Goal: Information Seeking & Learning: Learn about a topic

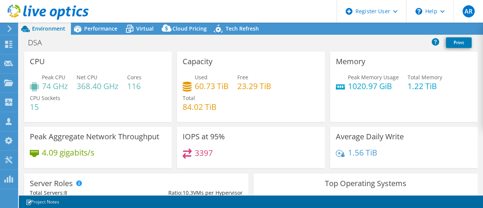
select select "USD"
click at [205, 90] on h4 "60.73 TiB" at bounding box center [212, 86] width 34 height 8
click at [198, 109] on h4 "84.02 TiB" at bounding box center [200, 107] width 34 height 8
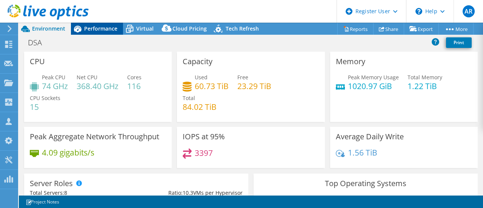
click at [106, 25] on span "Performance" at bounding box center [100, 28] width 33 height 7
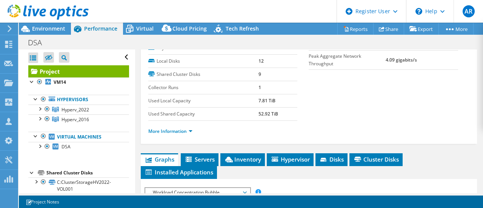
scroll to position [151, 0]
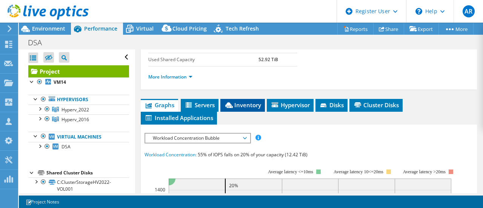
click at [242, 109] on span "Inventory" at bounding box center [242, 105] width 37 height 8
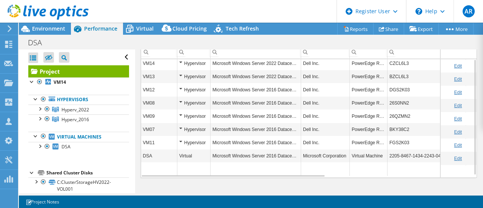
scroll to position [0, 0]
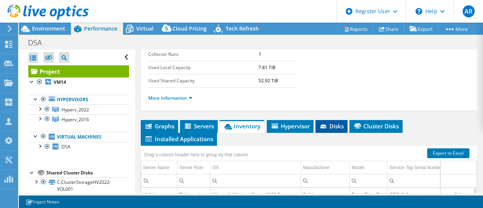
click at [326, 130] on span "Disks" at bounding box center [331, 126] width 25 height 8
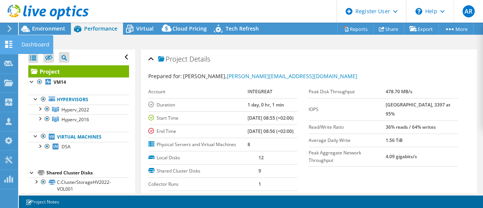
click at [8, 45] on use at bounding box center [8, 44] width 7 height 7
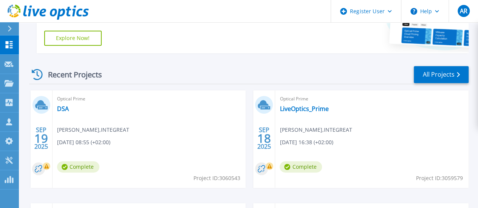
scroll to position [227, 0]
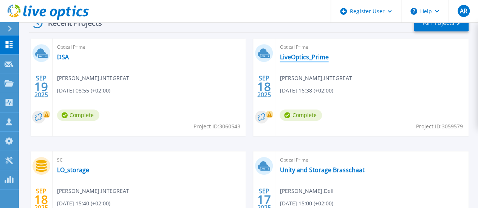
click at [279, 56] on link "LiveOptics_Prime" at bounding box center [303, 57] width 49 height 8
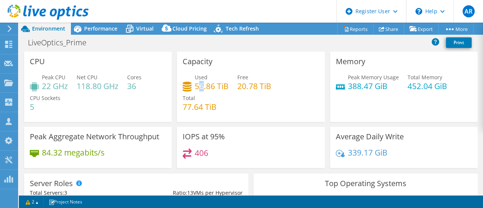
drag, startPoint x: 200, startPoint y: 86, endPoint x: 204, endPoint y: 86, distance: 3.9
click at [202, 86] on h4 "56.86 TiB" at bounding box center [212, 86] width 34 height 8
click at [103, 23] on div "Performance" at bounding box center [97, 29] width 52 height 12
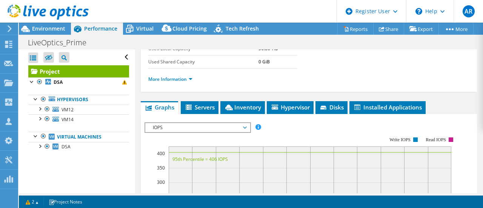
scroll to position [32, 0]
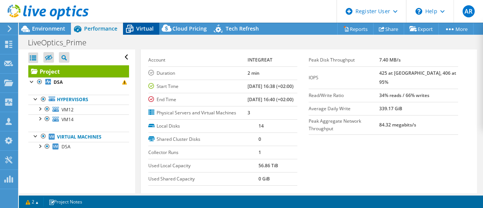
click at [156, 28] on div "Virtual" at bounding box center [141, 29] width 36 height 12
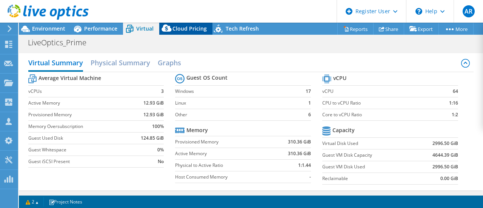
click at [178, 30] on span "Cloud Pricing" at bounding box center [190, 28] width 34 height 7
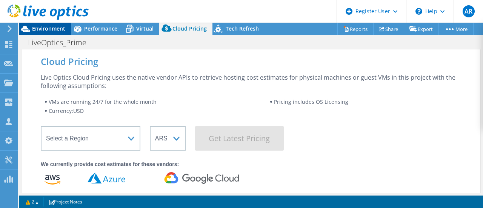
click at [52, 27] on span "Environment" at bounding box center [48, 28] width 33 height 7
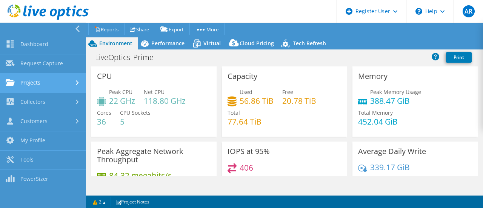
click at [38, 83] on link "Projects" at bounding box center [43, 83] width 86 height 19
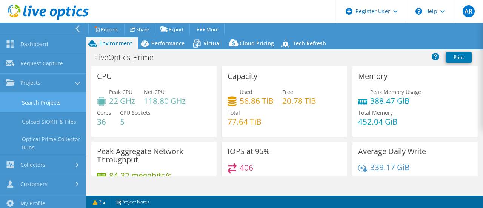
click at [41, 99] on link "Search Projects" at bounding box center [43, 102] width 86 height 19
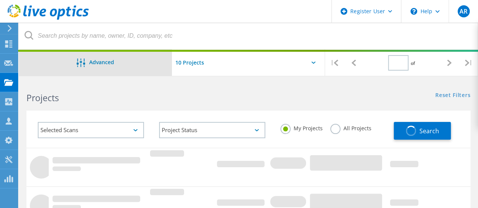
type input "1"
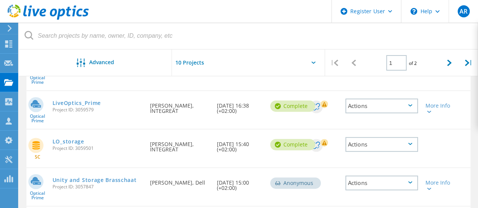
scroll to position [38, 0]
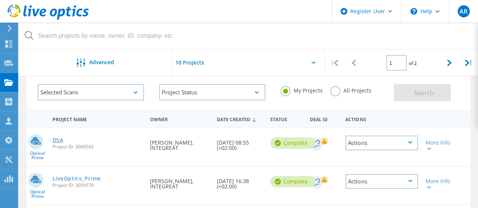
click at [60, 140] on link "DSA" at bounding box center [57, 139] width 11 height 5
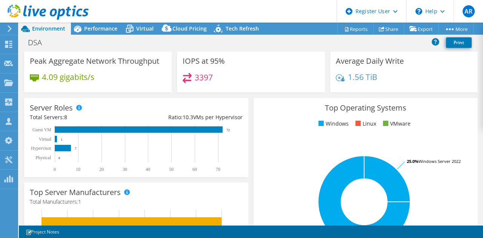
scroll to position [113, 0]
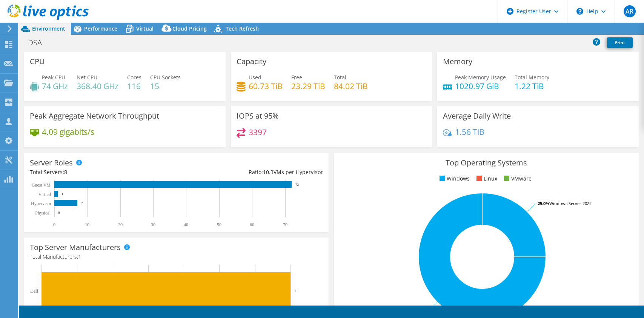
select select "USD"
